Goal: Task Accomplishment & Management: Manage account settings

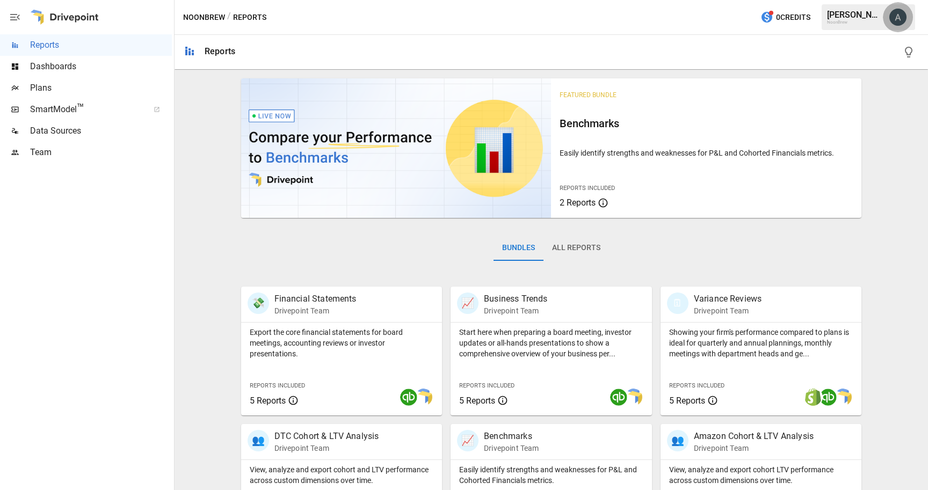
click at [901, 19] on img "Allan Shen" at bounding box center [897, 17] width 17 height 17
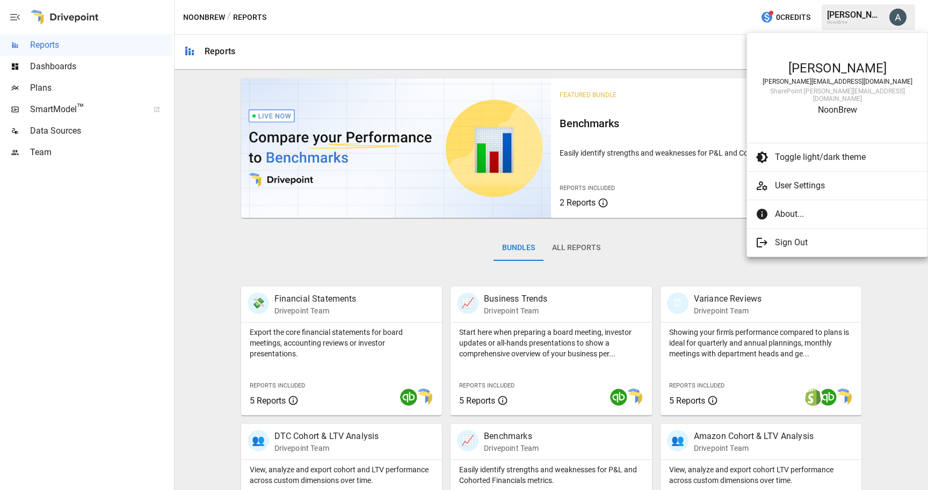
click at [643, 31] on div at bounding box center [464, 245] width 928 height 490
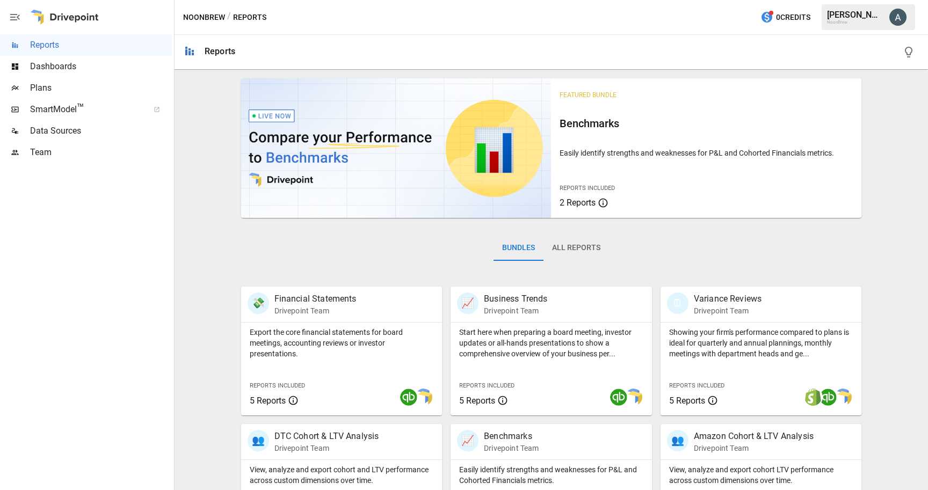
click at [877, 24] on div "NoonBrew" at bounding box center [855, 22] width 56 height 5
click at [903, 16] on img "Allan Shen" at bounding box center [897, 17] width 17 height 17
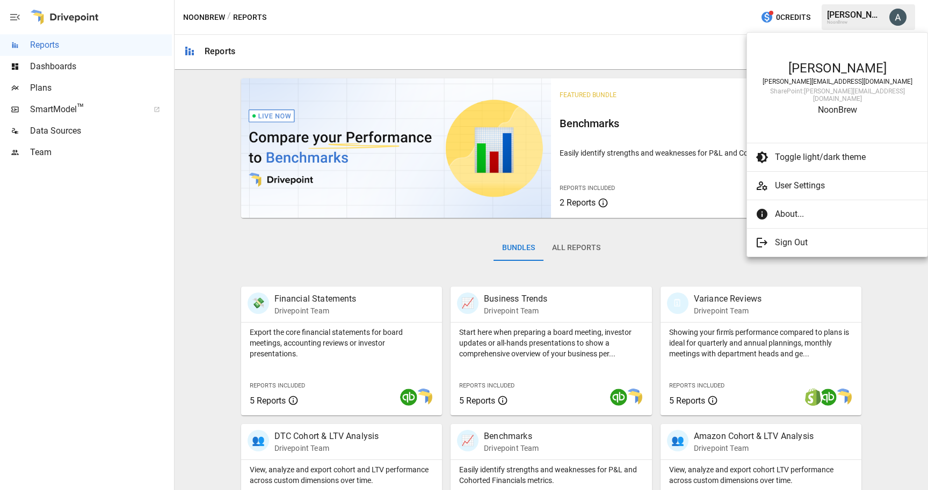
click at [652, 34] on div at bounding box center [464, 245] width 928 height 490
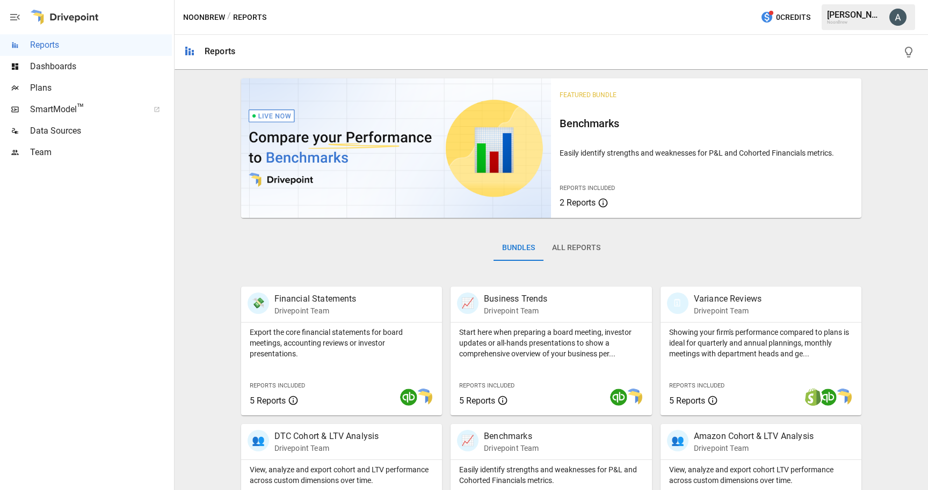
click at [652, 34] on div "[PERSON_NAME] [PERSON_NAME][EMAIL_ADDRESS][DOMAIN_NAME] SharePoint: [PERSON_NAM…" at bounding box center [464, 245] width 928 height 490
click at [897, 15] on img "Allan Shen" at bounding box center [897, 17] width 17 height 17
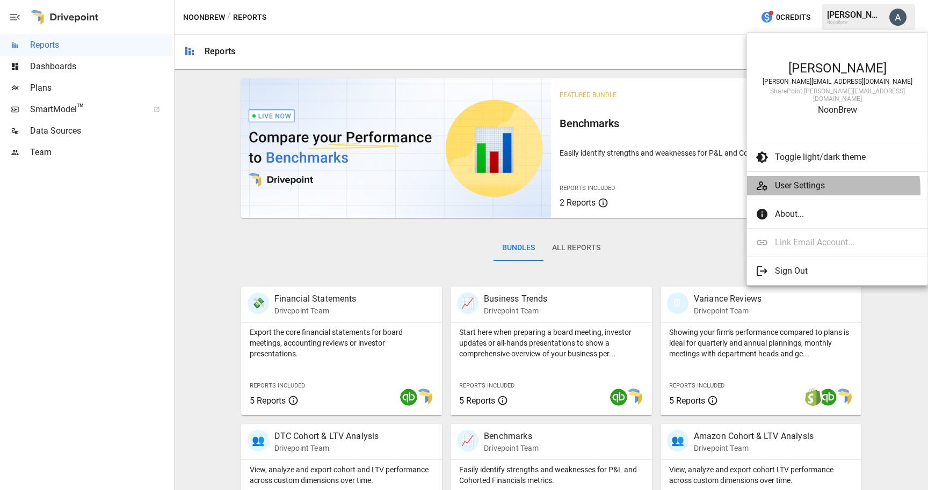
click at [814, 183] on span "User Settings" at bounding box center [847, 185] width 144 height 13
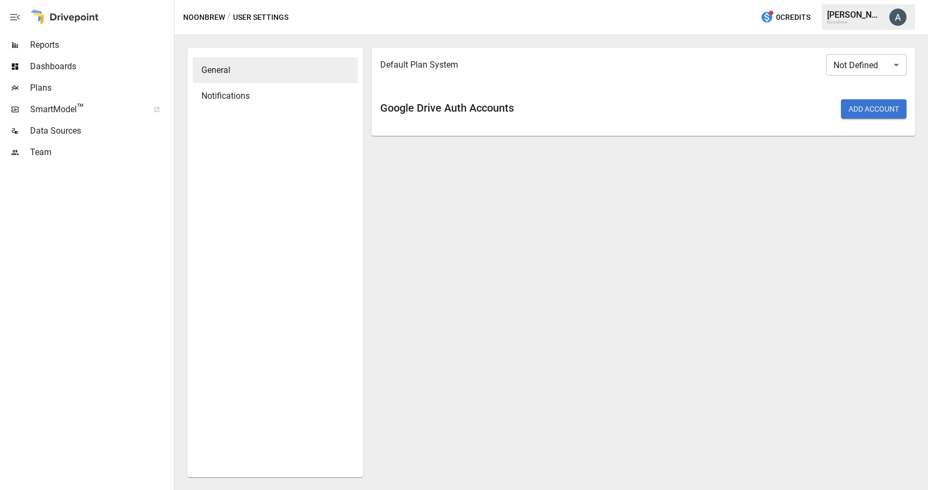
click at [40, 151] on span "Team" at bounding box center [101, 152] width 142 height 13
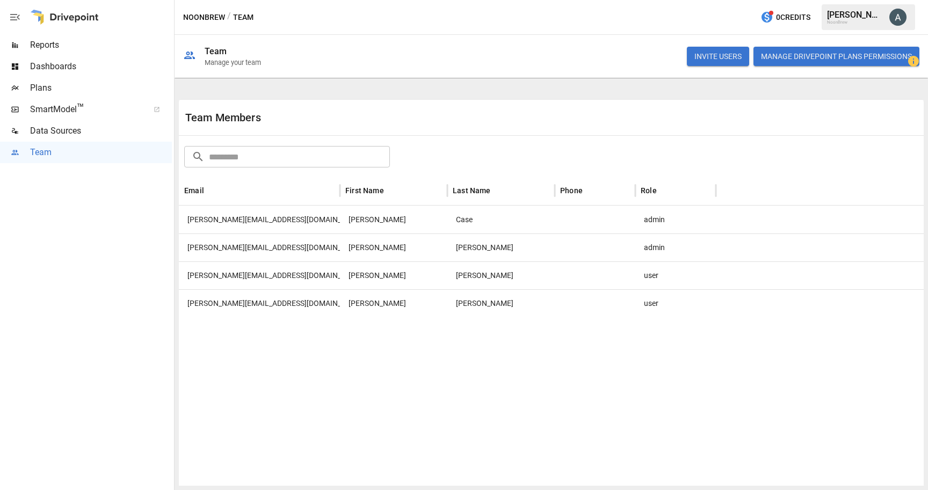
click at [720, 57] on button "INVITE USERS" at bounding box center [718, 56] width 62 height 19
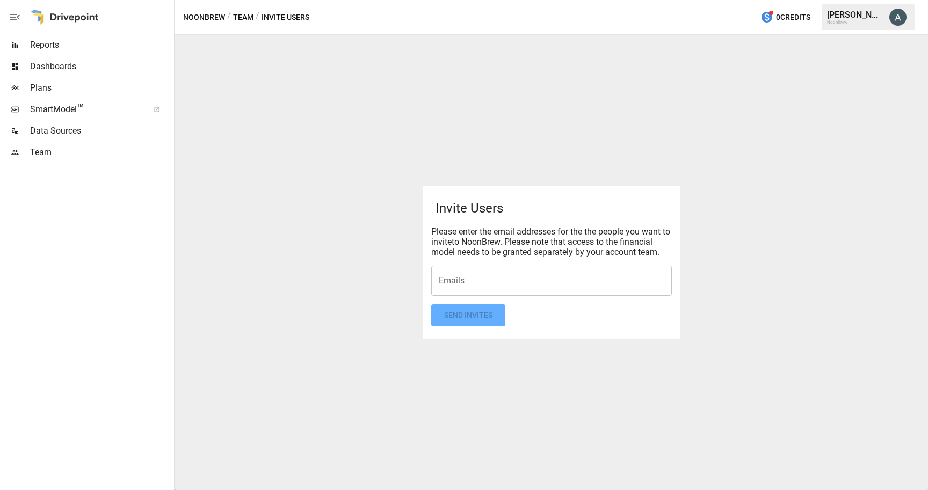
click at [496, 281] on input "Emails" at bounding box center [551, 281] width 231 height 20
type input "**********"
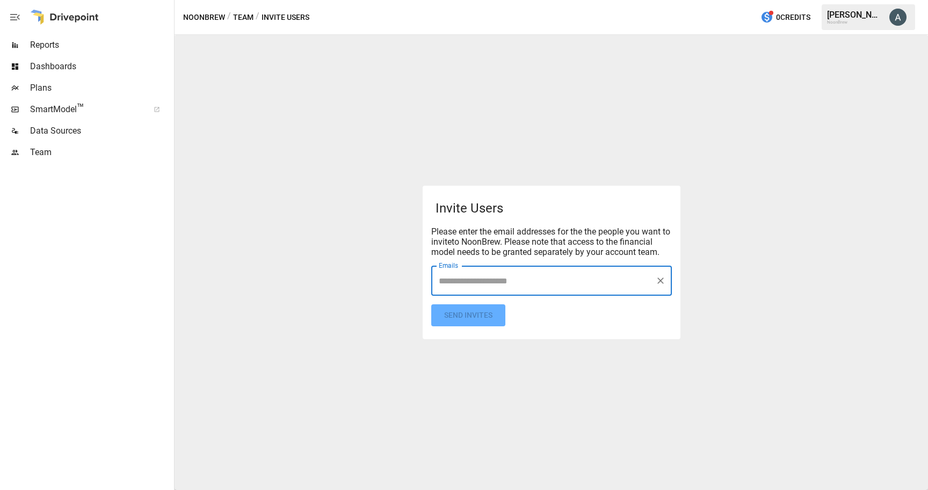
click at [598, 318] on form "Invite Users Please enter the email addresses for the the people you want to in…" at bounding box center [551, 263] width 241 height 128
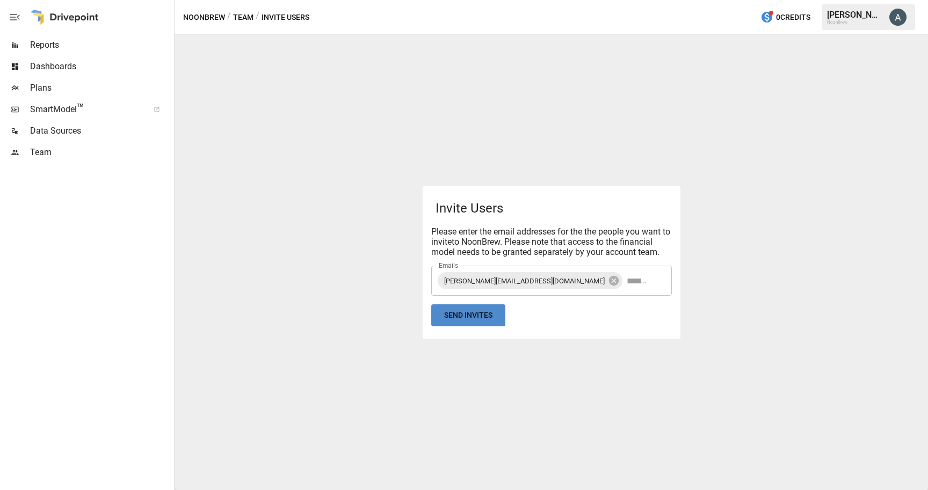
click at [463, 317] on button "Send Invites" at bounding box center [468, 315] width 74 height 22
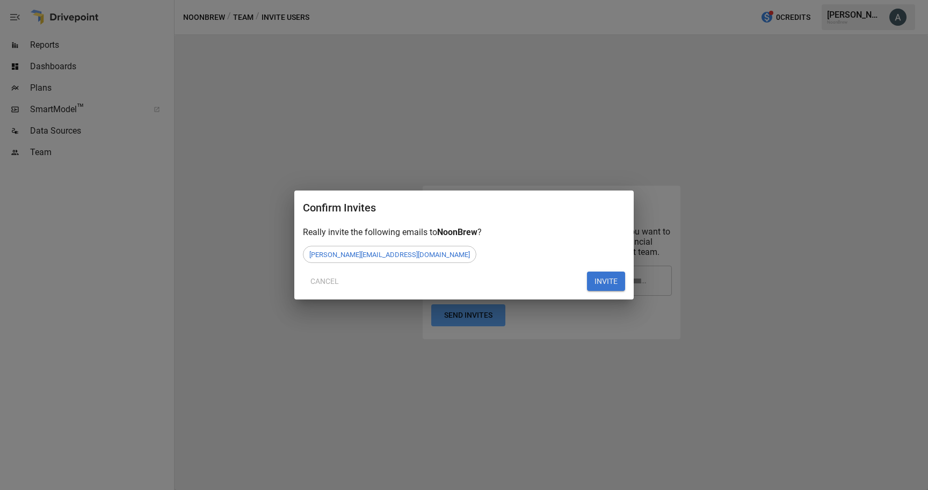
click at [604, 278] on button "INVITE" at bounding box center [606, 281] width 38 height 19
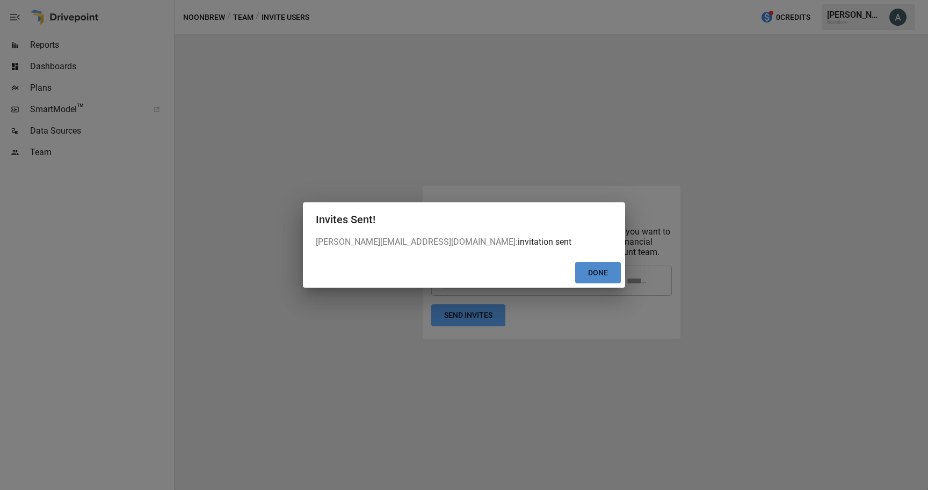
click at [598, 274] on button "Done" at bounding box center [598, 273] width 46 height 22
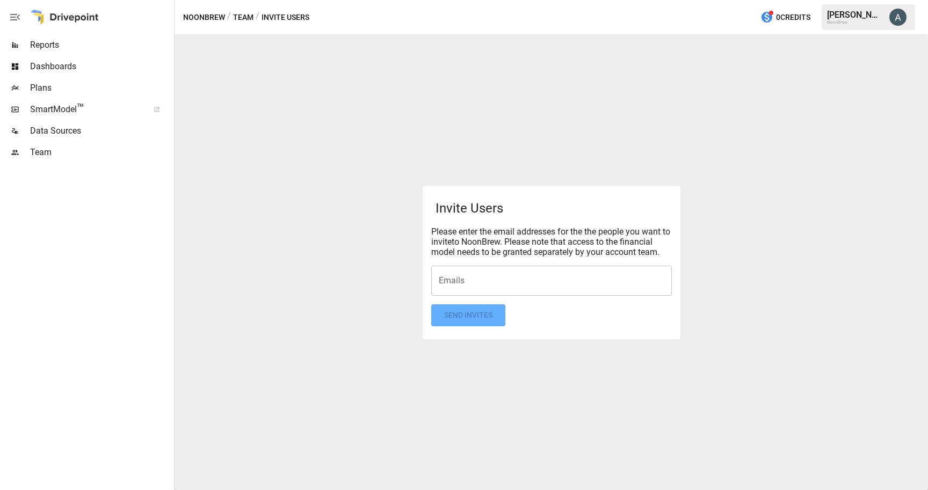
click at [292, 426] on div "Invite Users Please enter the email addresses for the the people you want to in…" at bounding box center [551, 262] width 753 height 455
